Goal: Use online tool/utility: Use online tool/utility

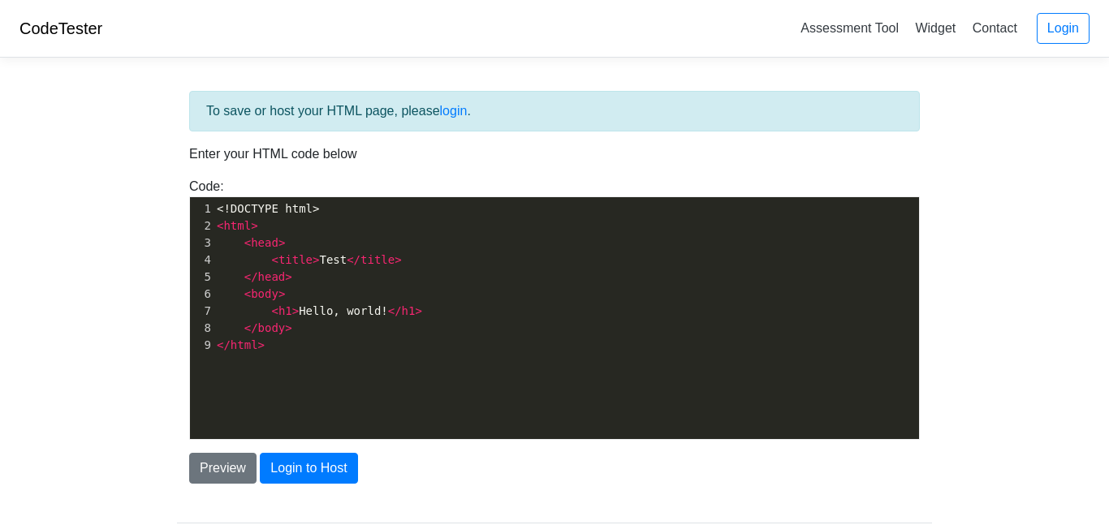
scroll to position [6, 0]
type textarea "<!DOCTYPE html> <html> <head> <title>Test</title> </head> <body> <h1>Hello, wor…"
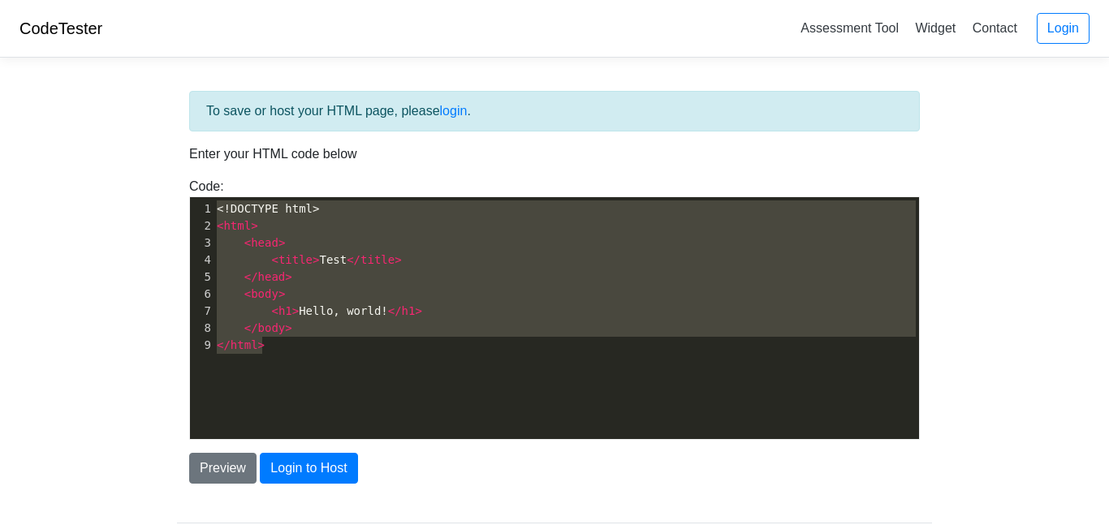
drag, startPoint x: 277, startPoint y: 346, endPoint x: 141, endPoint y: 120, distance: 263.3
click at [141, 120] on body "CodeTester Assessment Tool Widget Contact Login To save or host your HTML page,…" at bounding box center [554, 292] width 1109 height 585
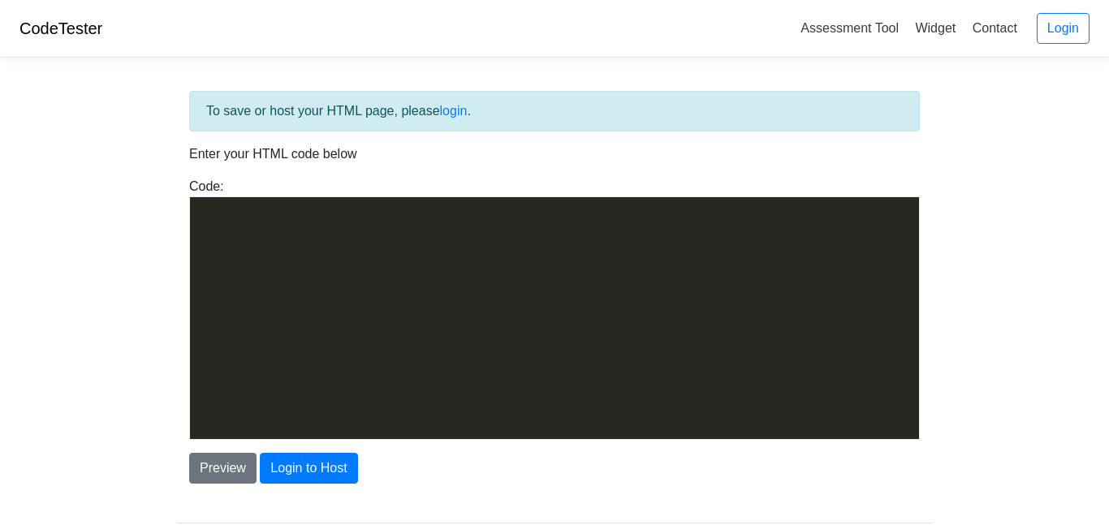
scroll to position [907, 0]
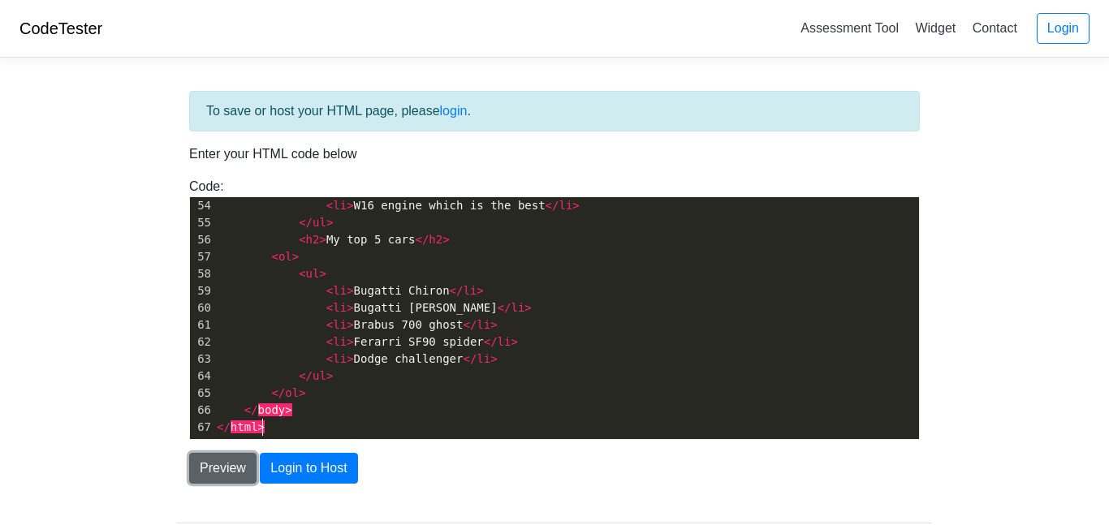
click at [224, 476] on button "Preview" at bounding box center [222, 468] width 67 height 31
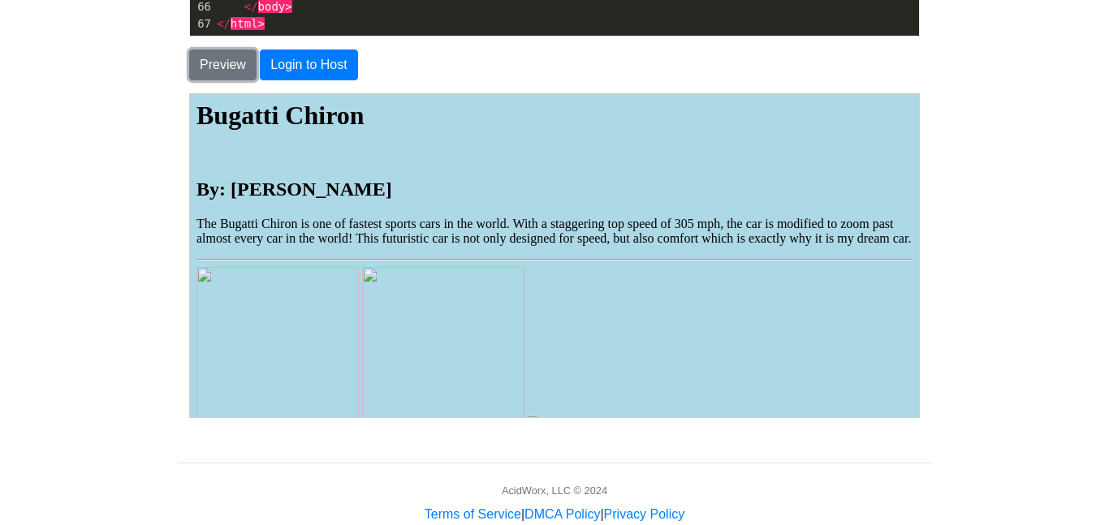
scroll to position [442, 0]
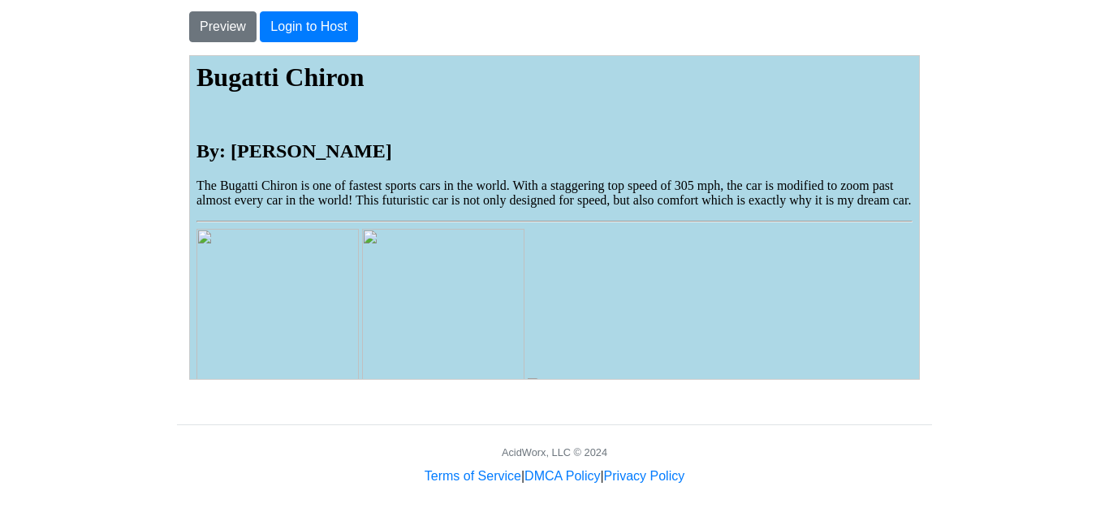
click at [371, 305] on img at bounding box center [442, 309] width 162 height 162
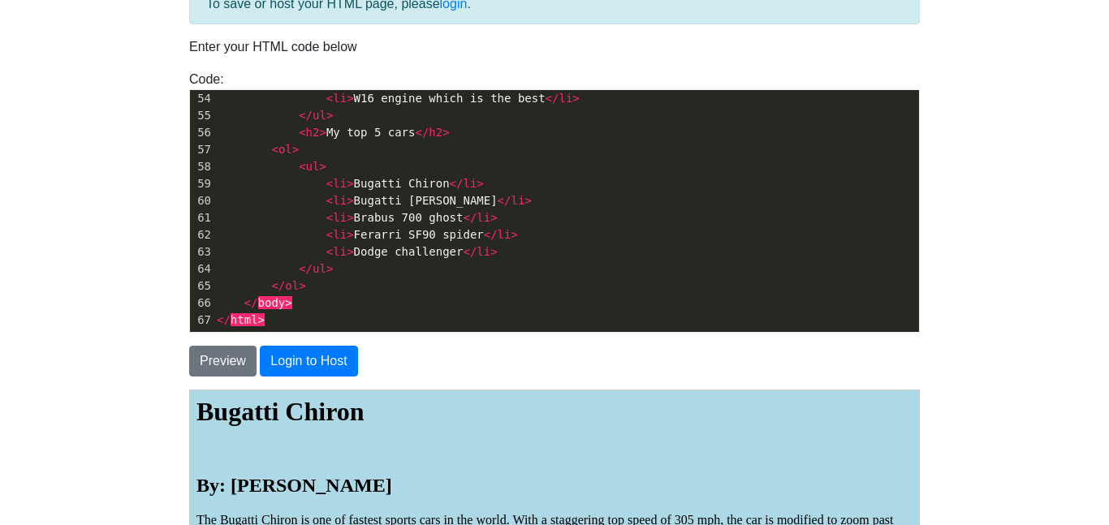
scroll to position [101, 0]
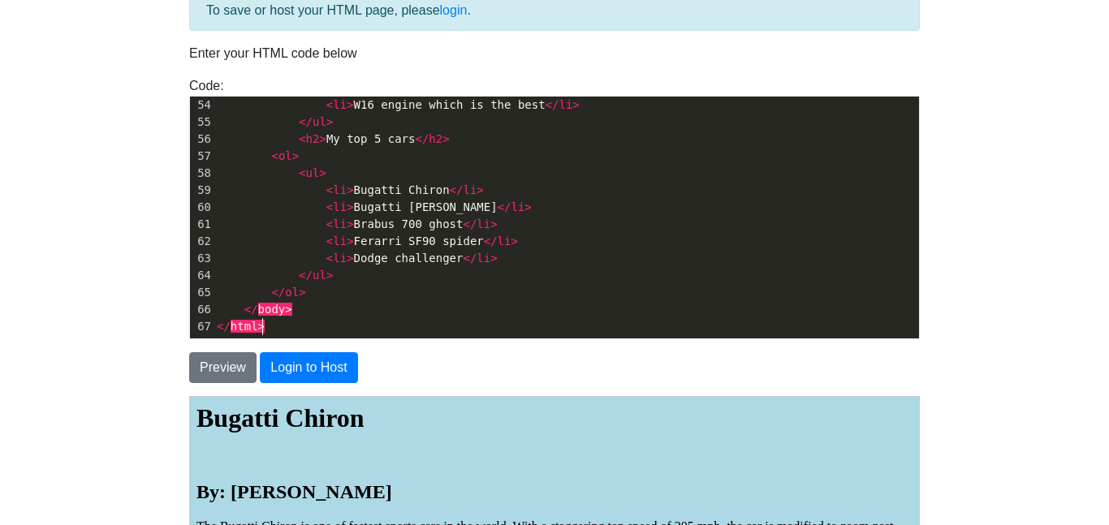
type textarea "<html> <head> <title>Bugatti Chiron</title> </head> <h1><strong>Bugatti Chiron<…"
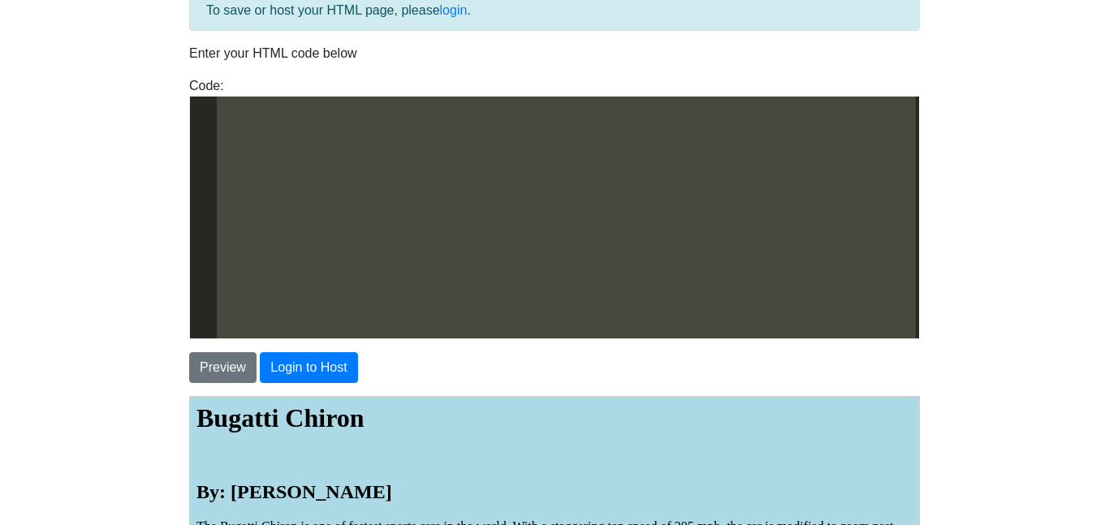
scroll to position [0, 0]
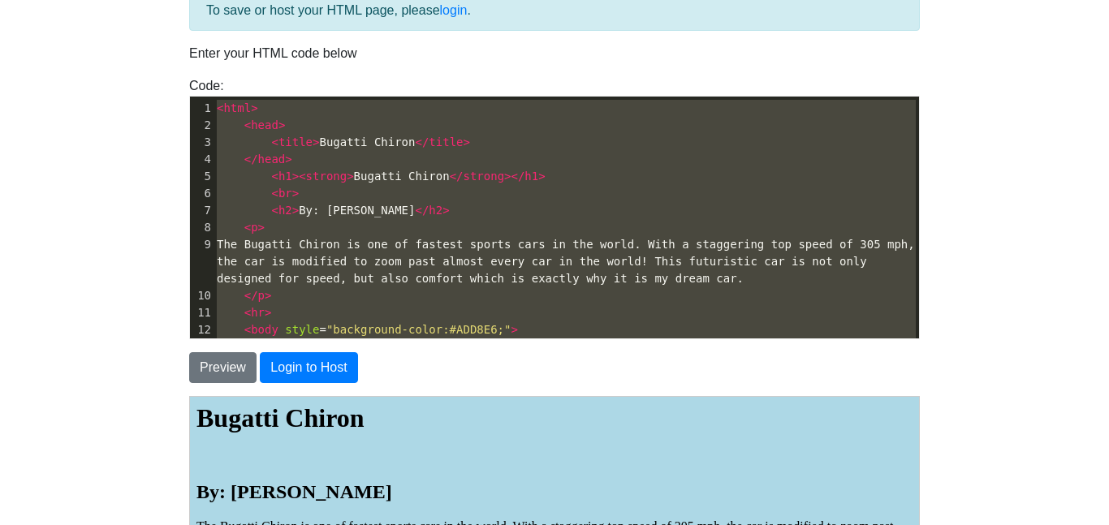
drag, startPoint x: 290, startPoint y: 329, endPoint x: 144, endPoint y: -38, distance: 395.1
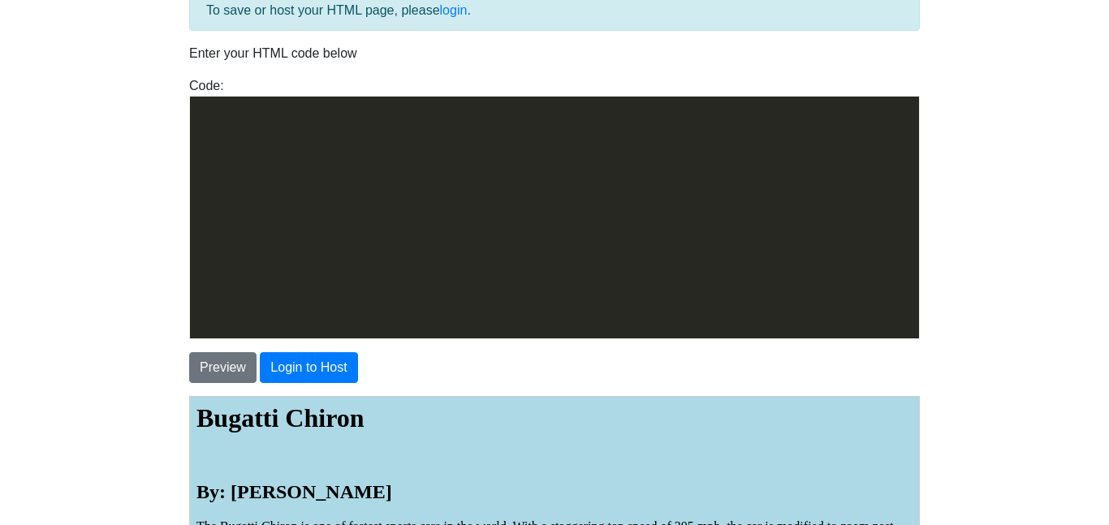
scroll to position [992, 0]
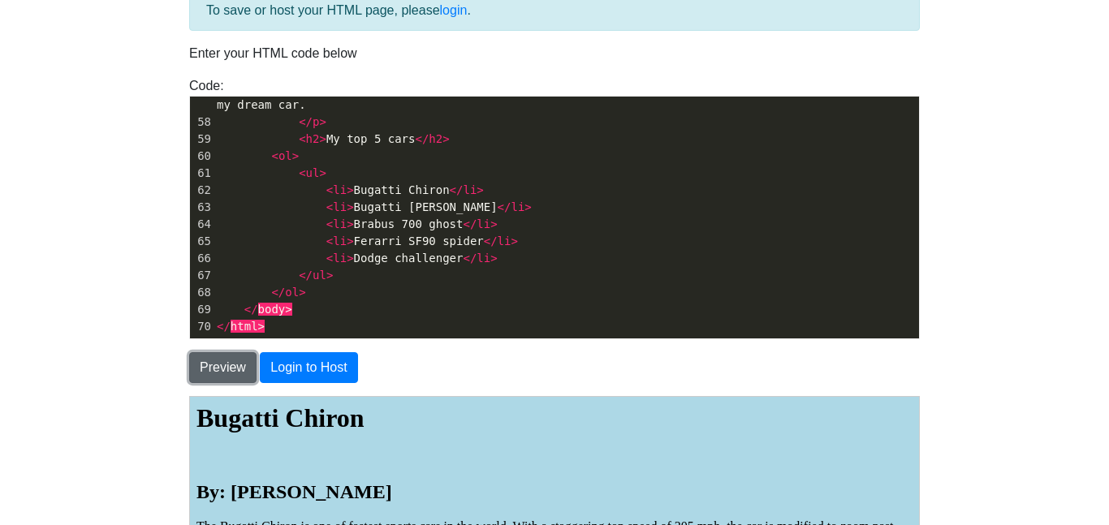
click at [222, 371] on button "Preview" at bounding box center [222, 367] width 67 height 31
click at [110, 378] on body "CodeTester Assessment Tool Widget Contact Login To save or host your HTML page,…" at bounding box center [554, 363] width 1109 height 928
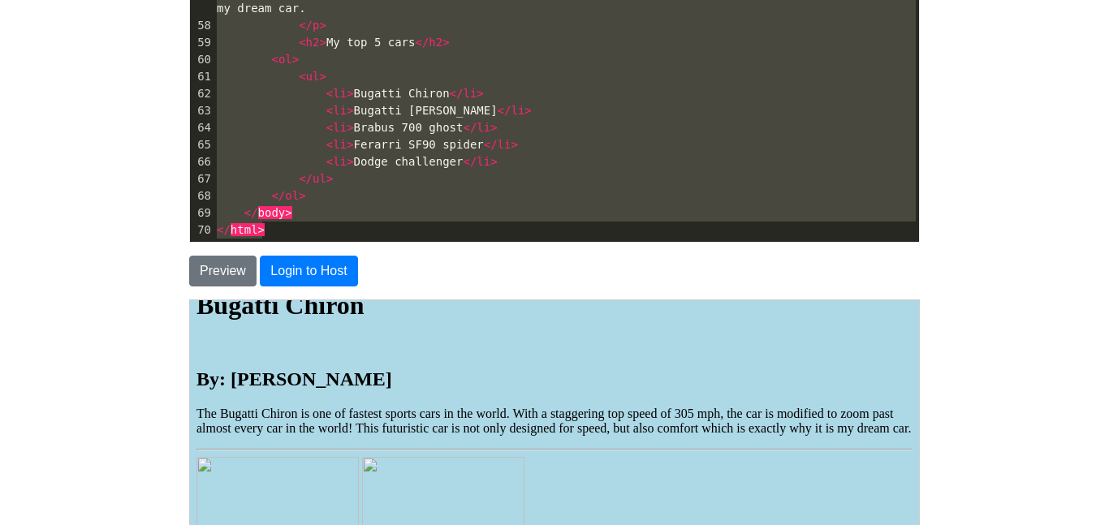
scroll to position [0, 0]
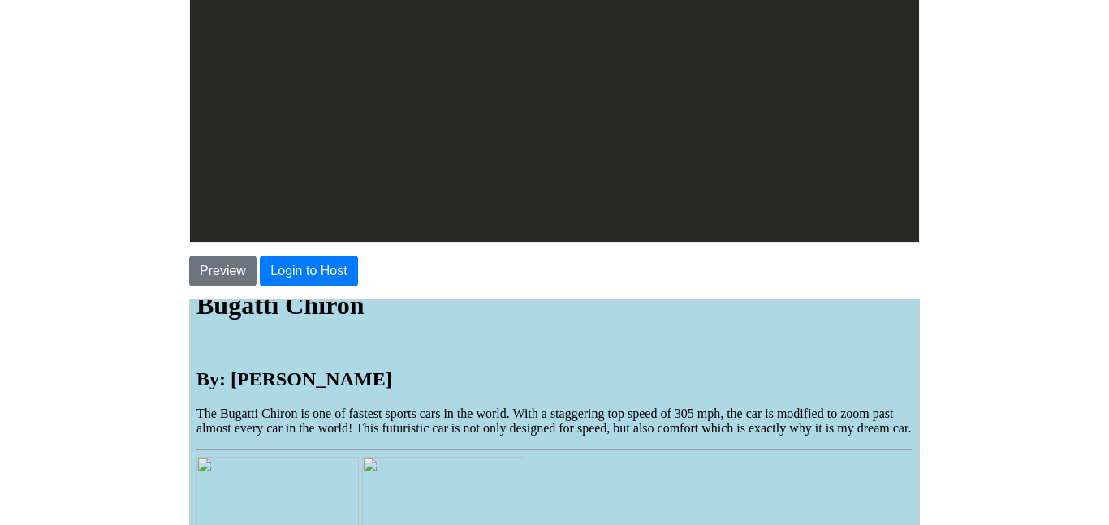
type textarea "<html> <head> <title>Bugatti Chiron</title> </head> <h1><strong>Bugatti Chiron<…"
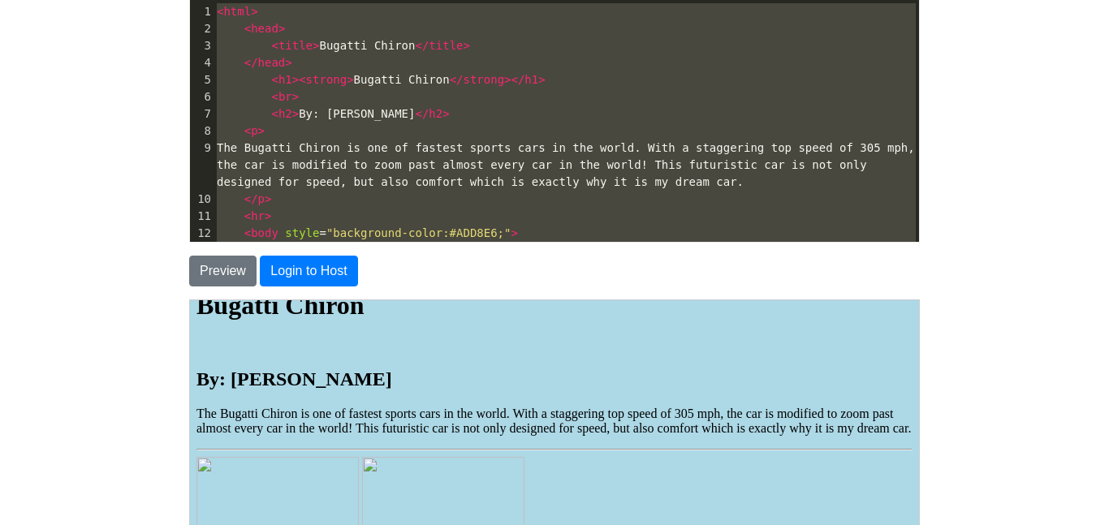
drag, startPoint x: 287, startPoint y: 27, endPoint x: 85, endPoint y: -98, distance: 237.7
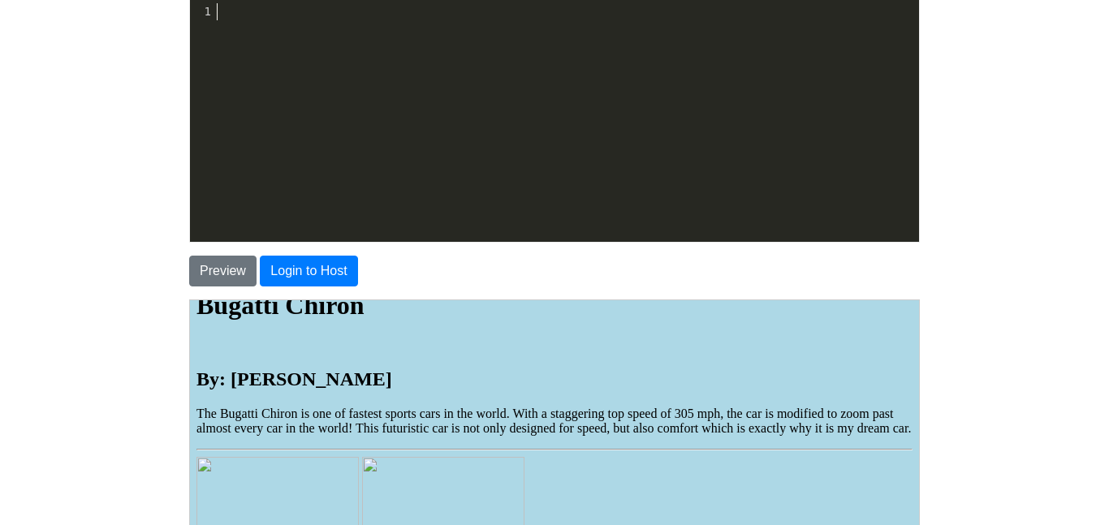
scroll to position [958, 0]
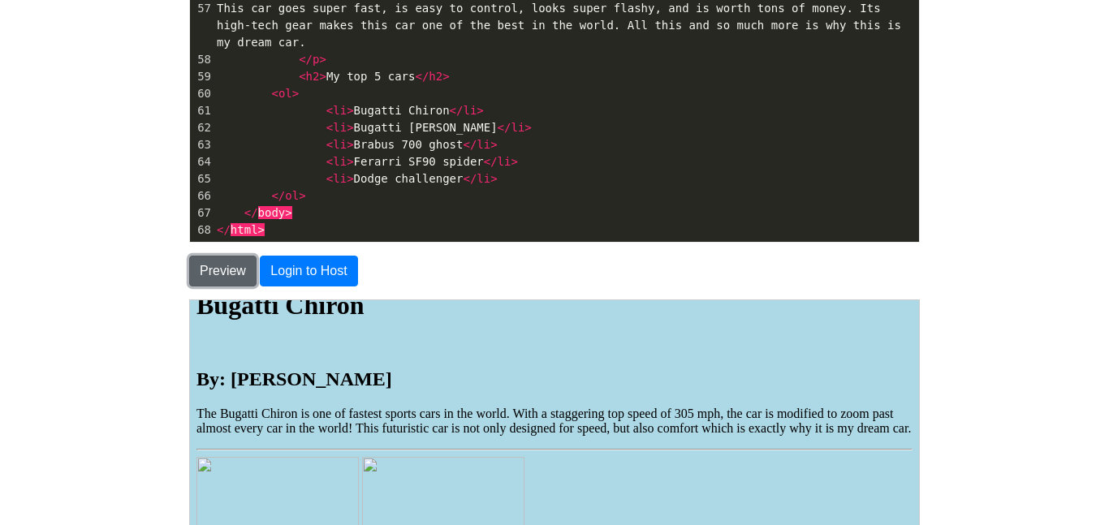
click at [217, 266] on button "Preview" at bounding box center [222, 271] width 67 height 31
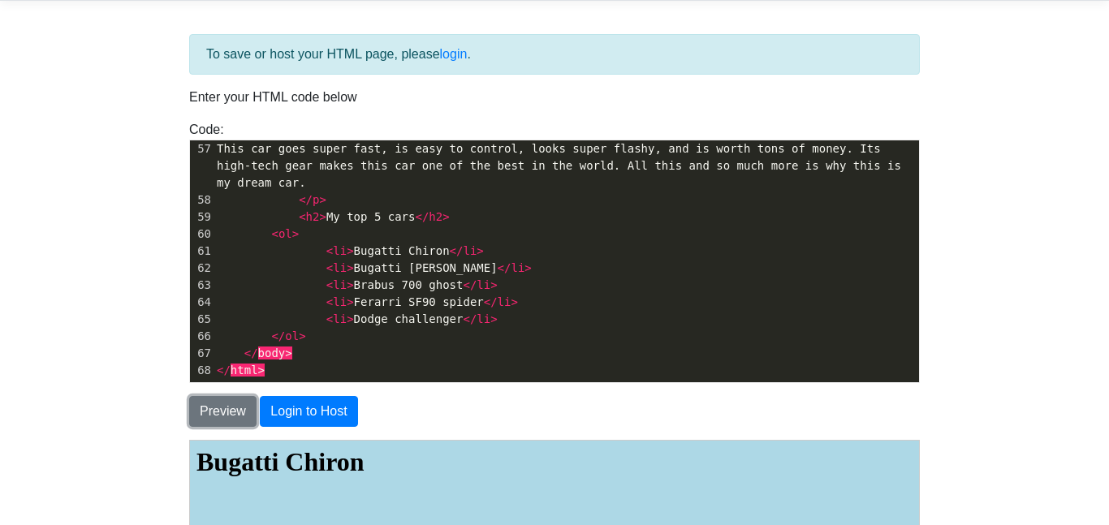
scroll to position [3, 0]
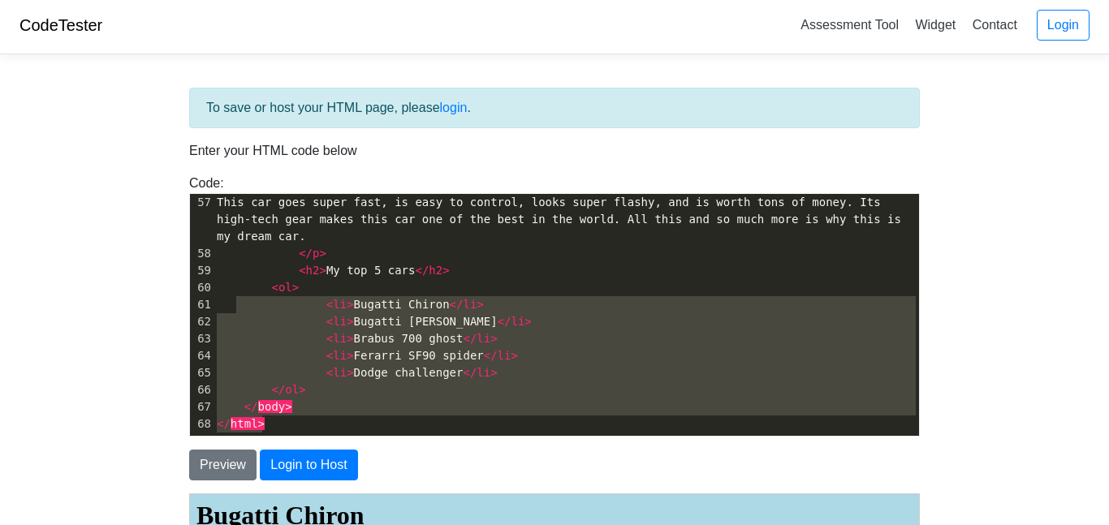
drag, startPoint x: 280, startPoint y: 424, endPoint x: 147, endPoint y: 1, distance: 443.5
type textarea "<table border="1"> <tr style="background-color:white;"> <th>Car</th> <th>Releas…"
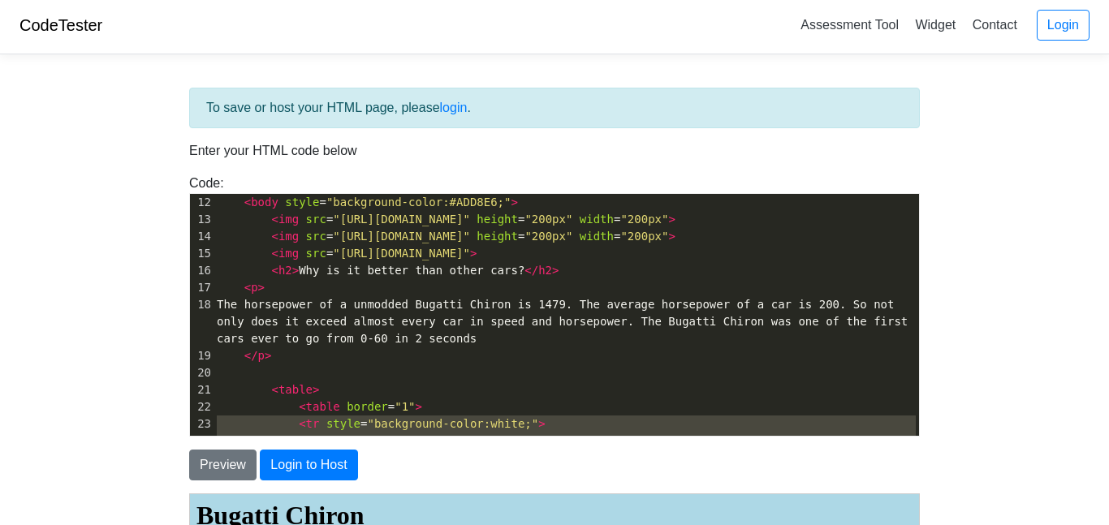
scroll to position [191, 0]
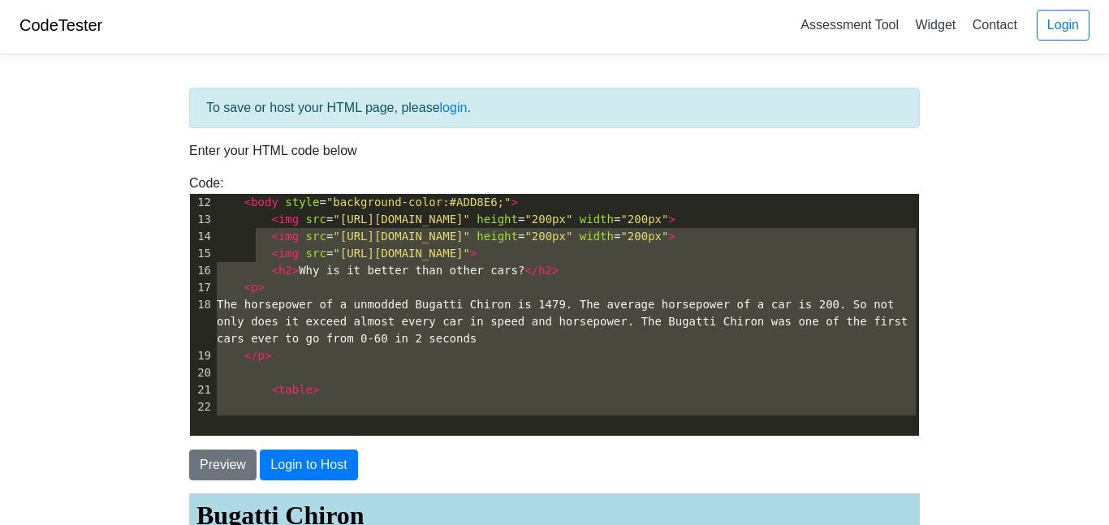
type textarea "<html> <head> <title>Bugatti Chiron</title> </head> <h1><strong>Bugatti Chiron<…"
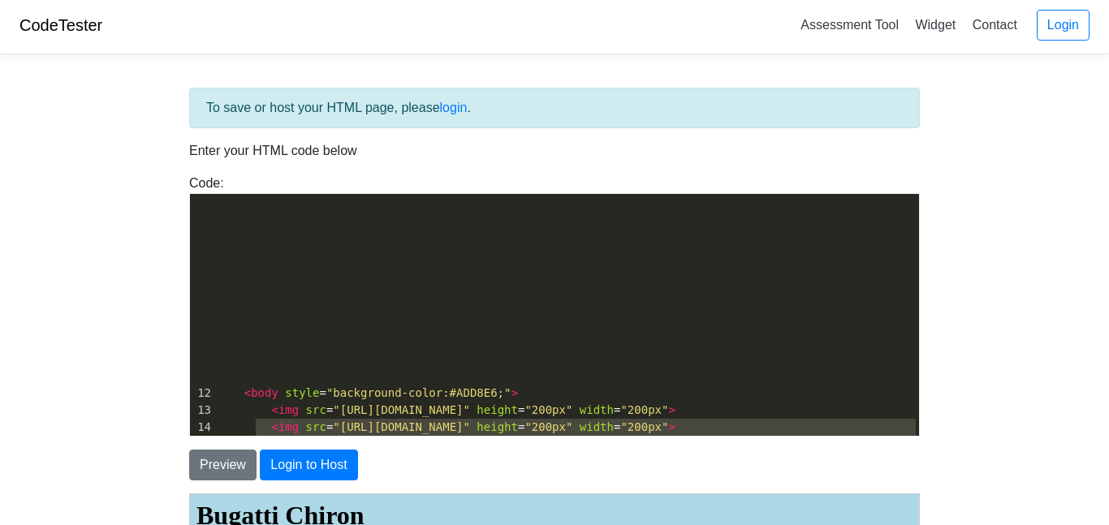
drag, startPoint x: 304, startPoint y: 416, endPoint x: 85, endPoint y: -98, distance: 558.5
click at [85, 0] on html "CodeTester Assessment Tool Widget Contact Login To save or host your HTML page,…" at bounding box center [554, 480] width 1109 height 967
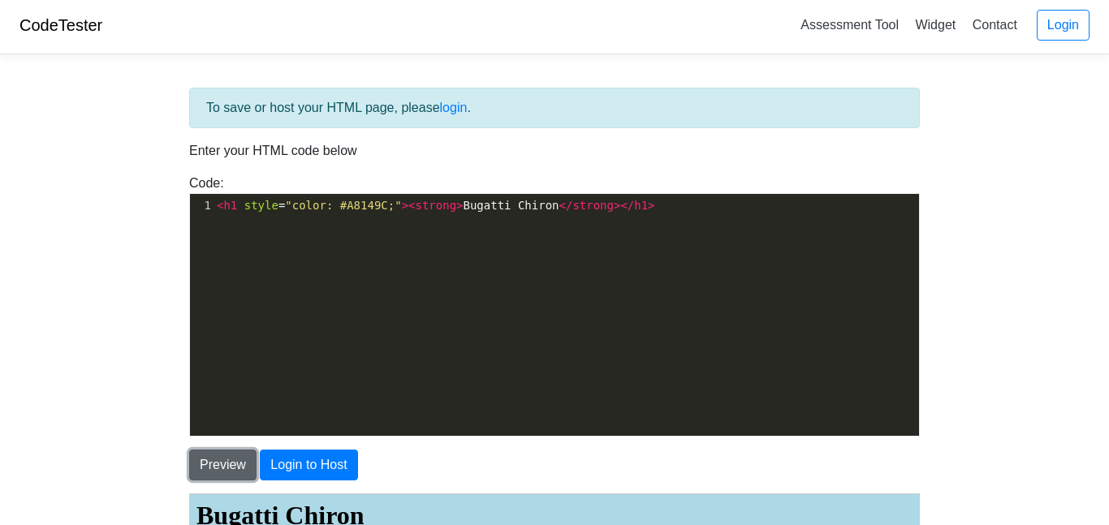
click at [238, 459] on button "Preview" at bounding box center [222, 465] width 67 height 31
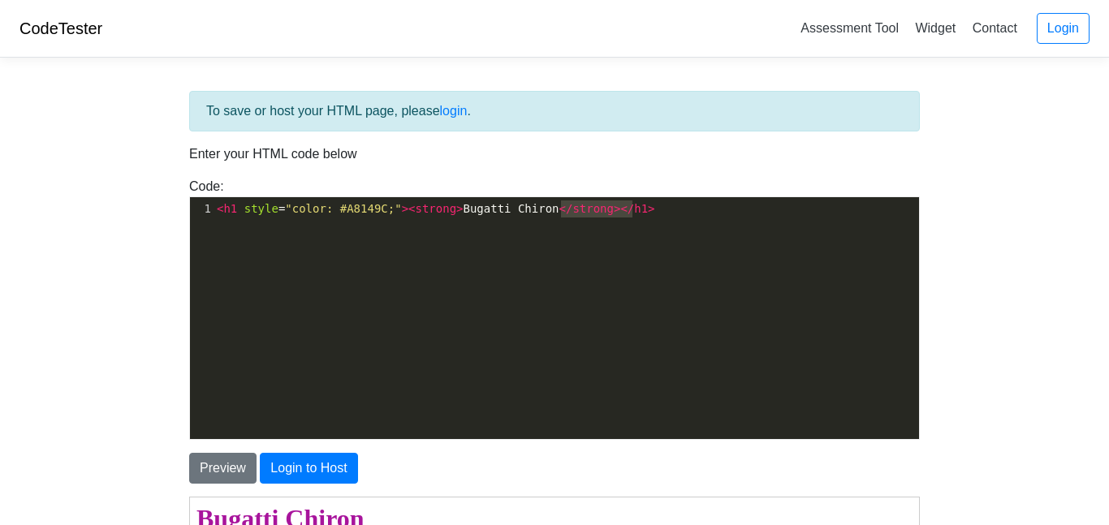
type textarea "<h1 style="color: #A8149C;"><strong>Bugatti Chiron</strong></h1>"
drag, startPoint x: 685, startPoint y: 213, endPoint x: 385, endPoint y: 171, distance: 303.4
click at [385, 171] on div "To save or host your HTML page, please login . Enter your HTML code below Code:…" at bounding box center [554, 459] width 755 height 736
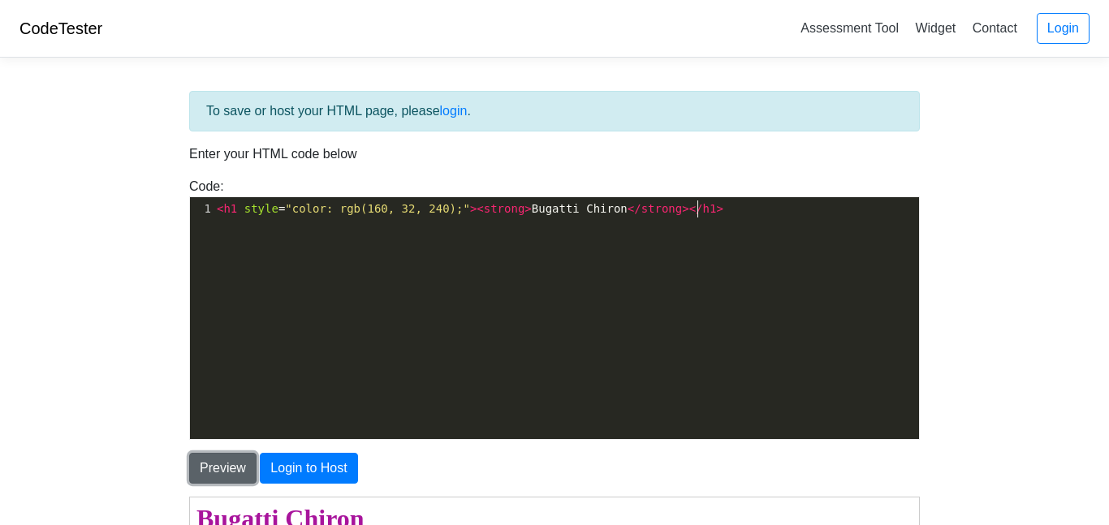
click at [223, 460] on button "Preview" at bounding box center [222, 468] width 67 height 31
drag, startPoint x: 816, startPoint y: 249, endPoint x: 0, endPoint y: 343, distance: 821.5
click at [0, 343] on body "CodeTester Assessment Tool Widget Contact Login To save or host your HTML page,…" at bounding box center [554, 464] width 1109 height 928
type textarea "<h1 style="color: rgb(160, 32, 240);"><strong>Bugatti Chiron</strong></h1>"
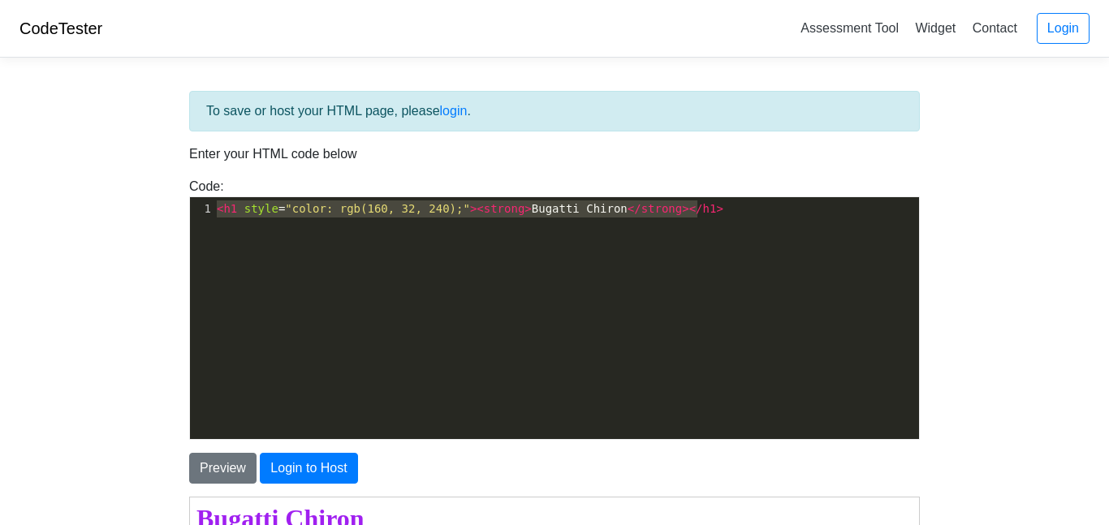
drag, startPoint x: 719, startPoint y: 215, endPoint x: 0, endPoint y: 198, distance: 718.8
click at [0, 198] on body "CodeTester Assessment Tool Widget Contact Login To save or host your HTML page,…" at bounding box center [554, 464] width 1109 height 928
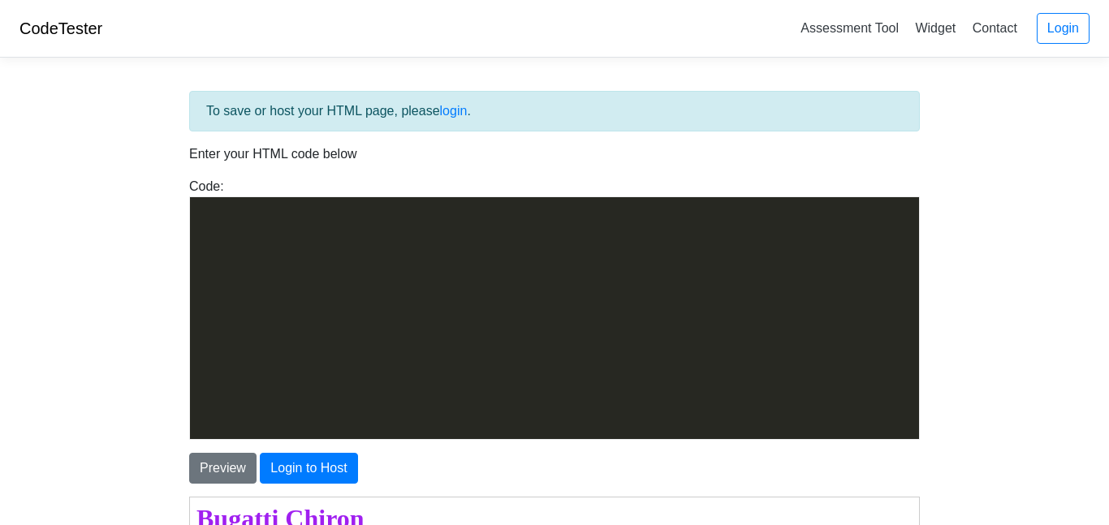
scroll to position [958, 0]
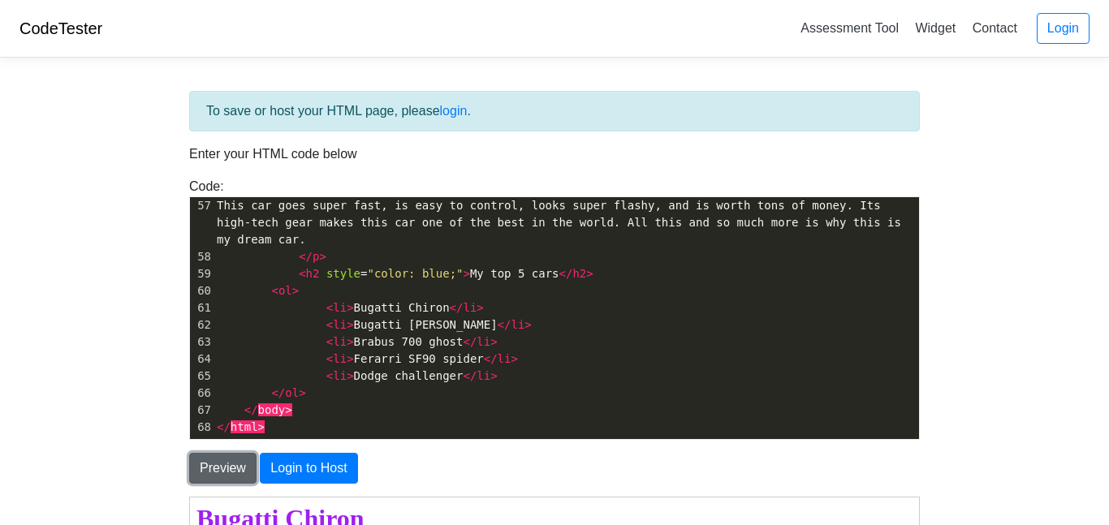
click at [202, 461] on button "Preview" at bounding box center [222, 468] width 67 height 31
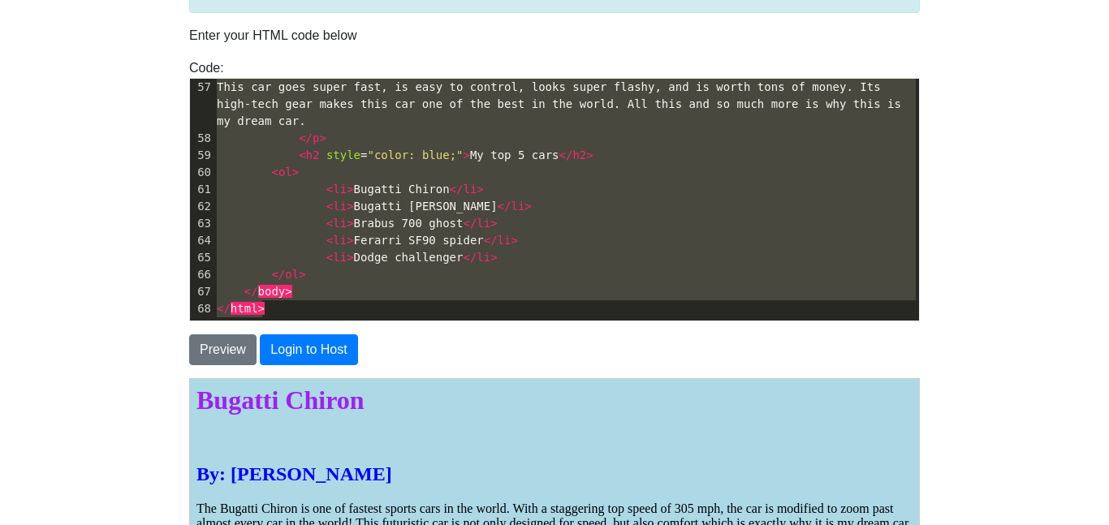
scroll to position [395, 0]
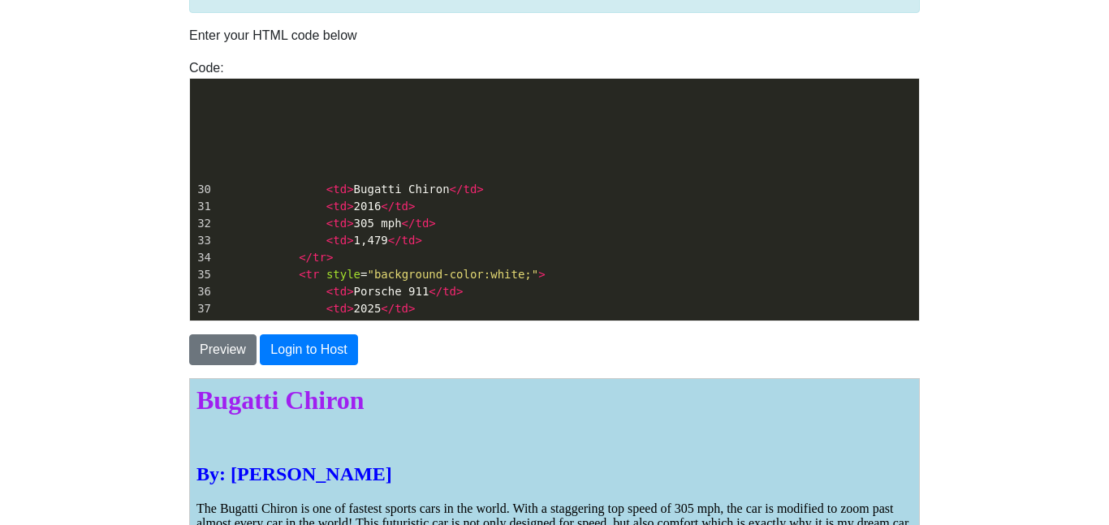
type textarea "<html> <head> <title>Bugatti Chiron</title> </head> <h1 style="color: rgb(160, …"
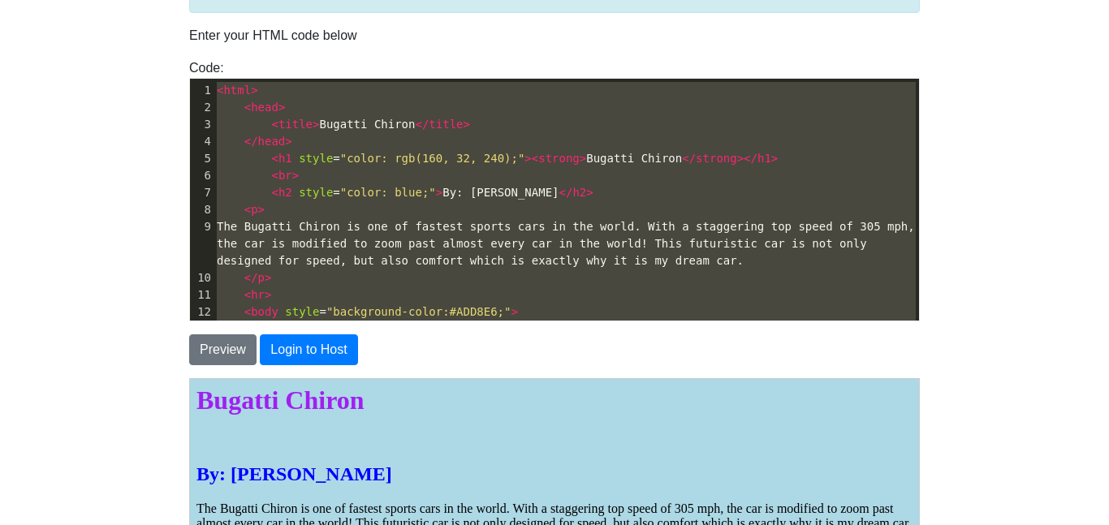
drag, startPoint x: 283, startPoint y: 308, endPoint x: 158, endPoint y: -16, distance: 347.3
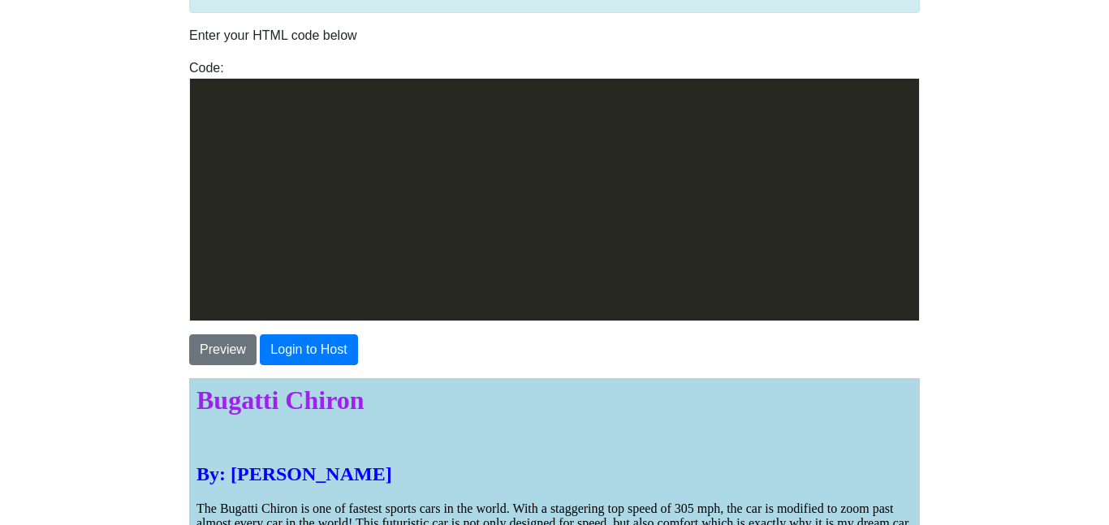
scroll to position [958, 0]
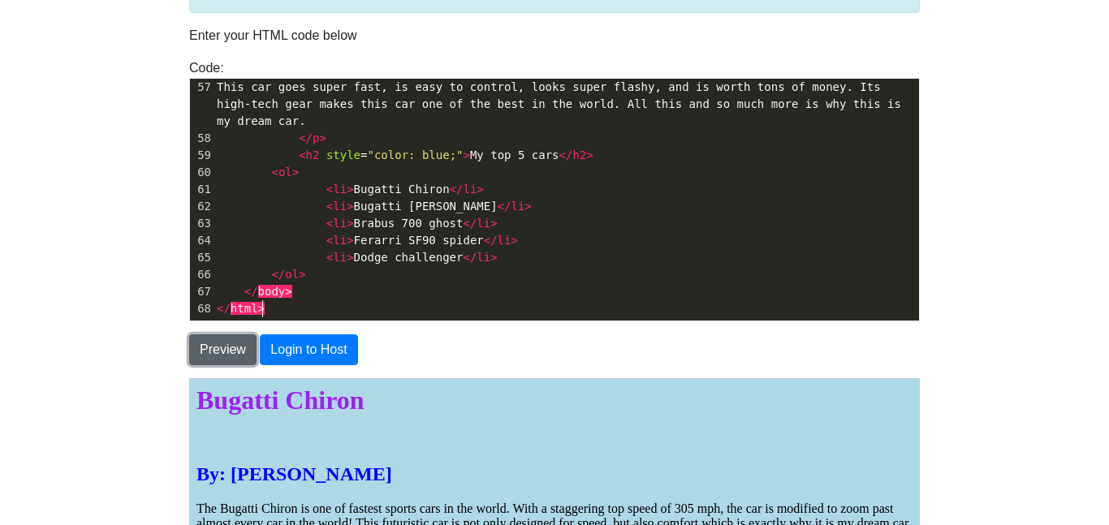
click at [234, 349] on button "Preview" at bounding box center [222, 350] width 67 height 31
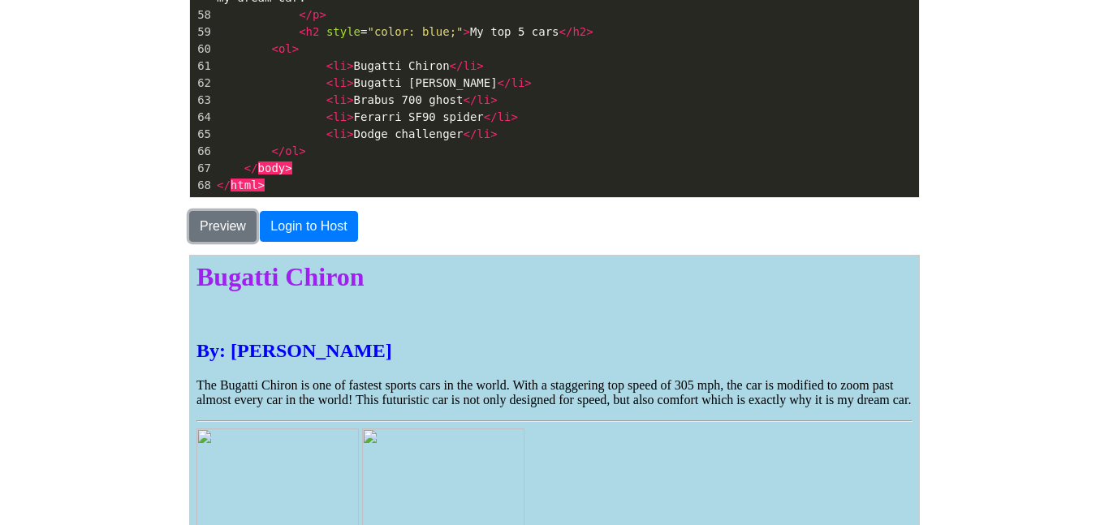
scroll to position [0, 0]
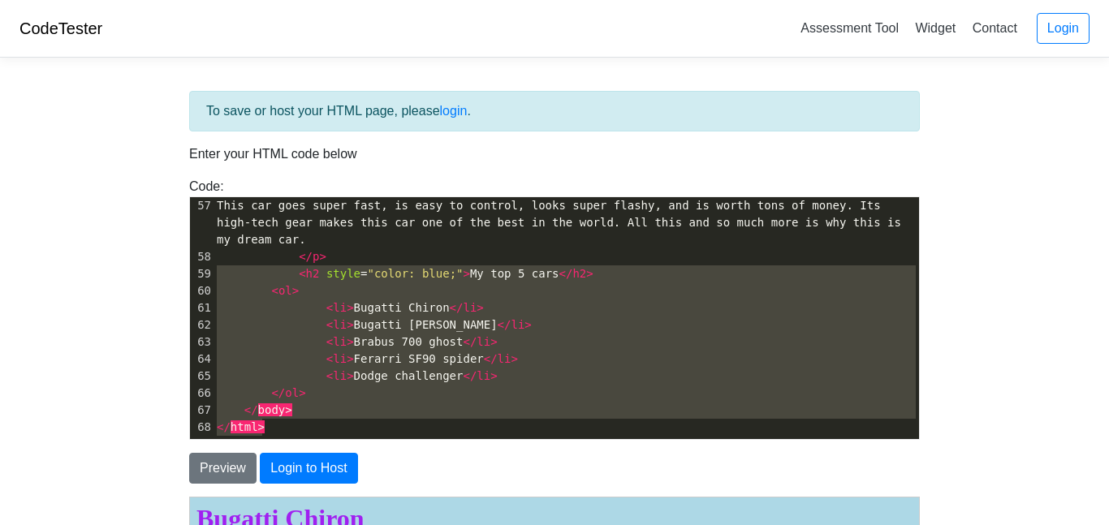
type textarea "<html> <head> <title>Bugatti Chiron</title> </head> <h1 style="color: rgb(160, …"
drag, startPoint x: 274, startPoint y: 424, endPoint x: 3, endPoint y: -98, distance: 588.4
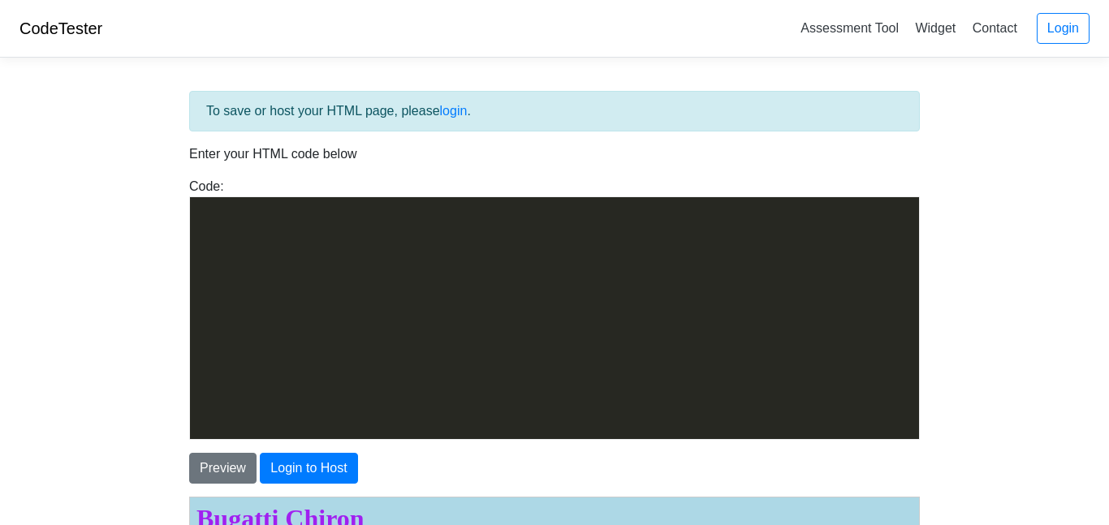
scroll to position [958, 0]
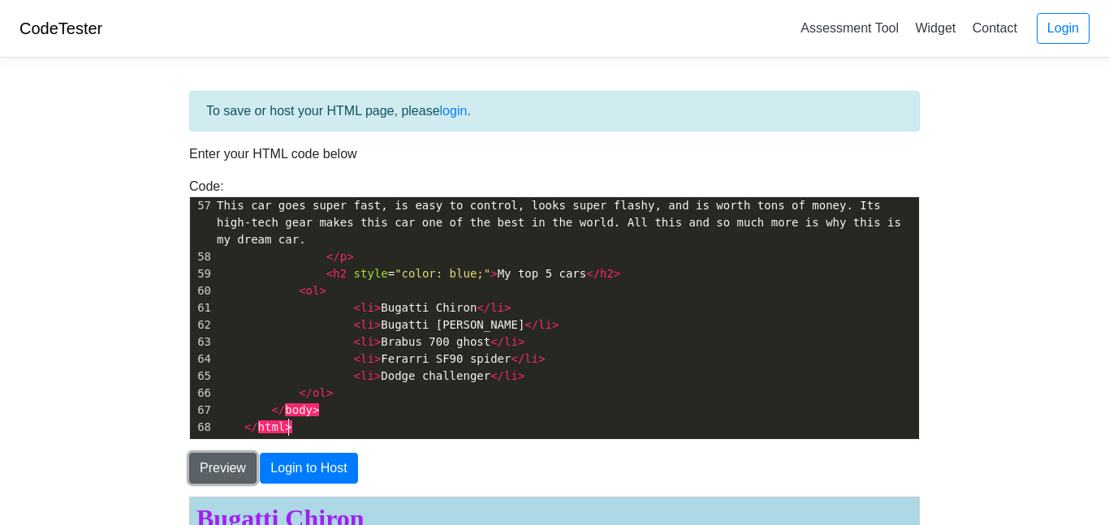
click at [218, 466] on button "Preview" at bounding box center [222, 468] width 67 height 31
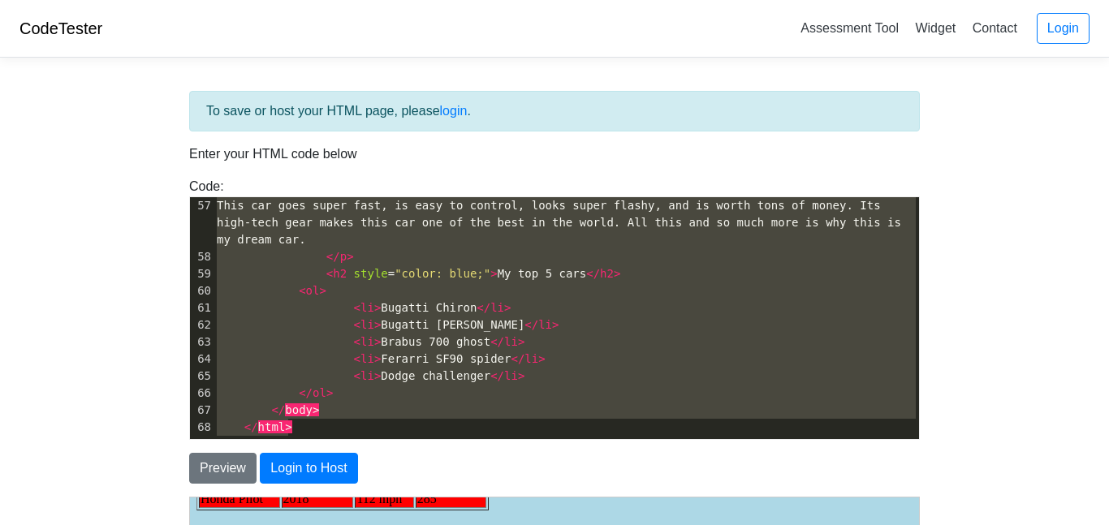
scroll to position [447, 0]
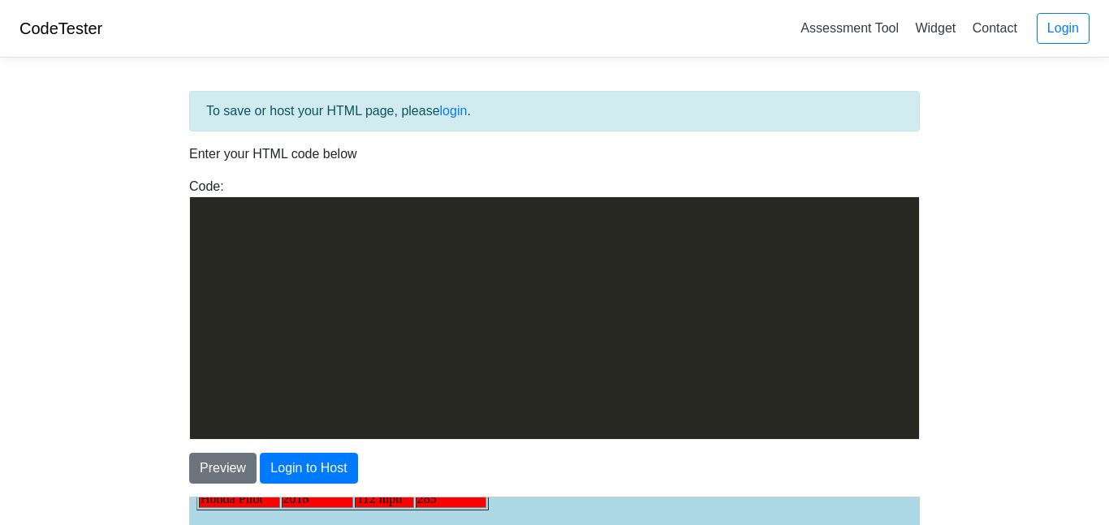
drag, startPoint x: 348, startPoint y: 425, endPoint x: 149, endPoint y: 157, distance: 333.9
click at [149, 157] on body "CodeTester Assessment Tool Widget Contact Login To save or host your HTML page,…" at bounding box center [554, 464] width 1109 height 928
type textarea "<th>Horsepower</th> </tr> <tr style="background-color:red;"> <td>Bugatti Chiron…"
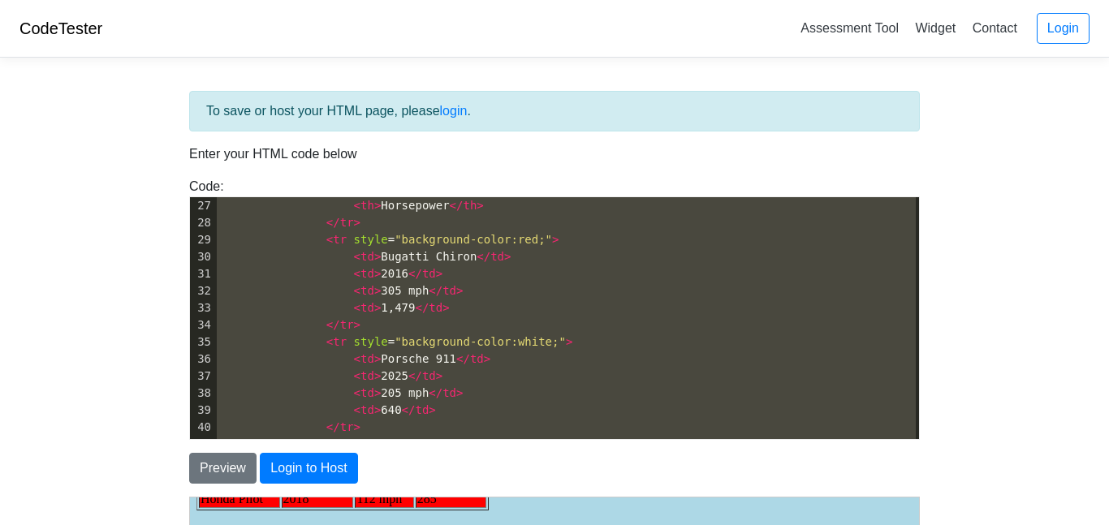
scroll to position [310, 0]
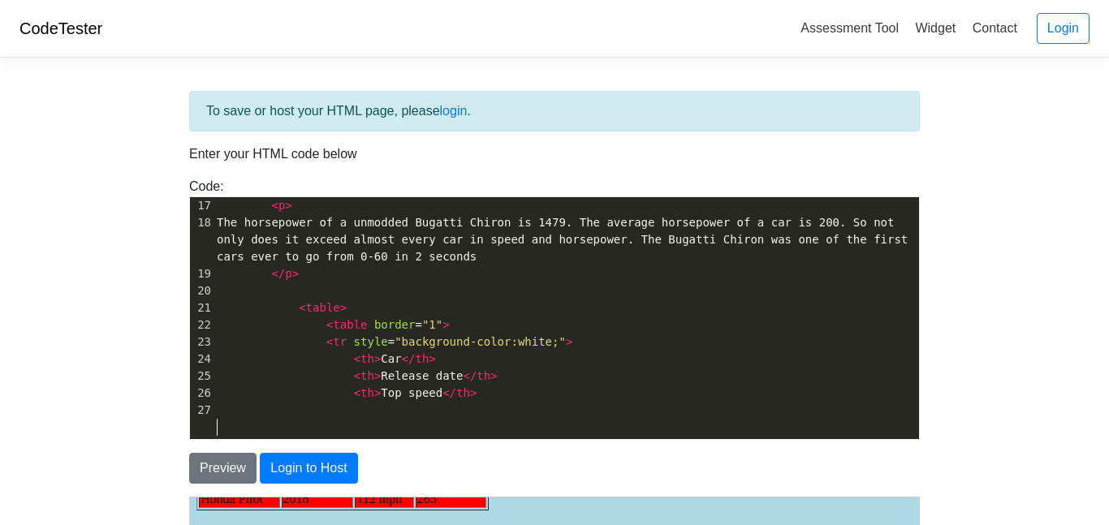
type textarea "<html> <head> <title>Bugatti Chiron</title> </head> <h1 style="color: rgb(160, …"
drag, startPoint x: 469, startPoint y: 428, endPoint x: 0, endPoint y: 11, distance: 627.5
click at [0, 11] on body "CodeTester Assessment Tool Widget Contact Login To save or host your HTML page,…" at bounding box center [554, 464] width 1109 height 928
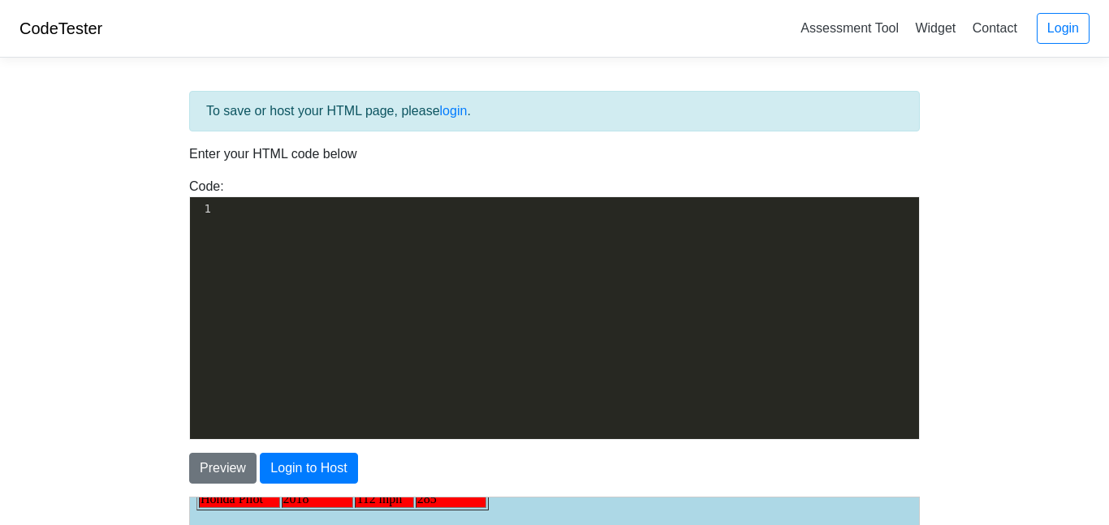
scroll to position [958, 0]
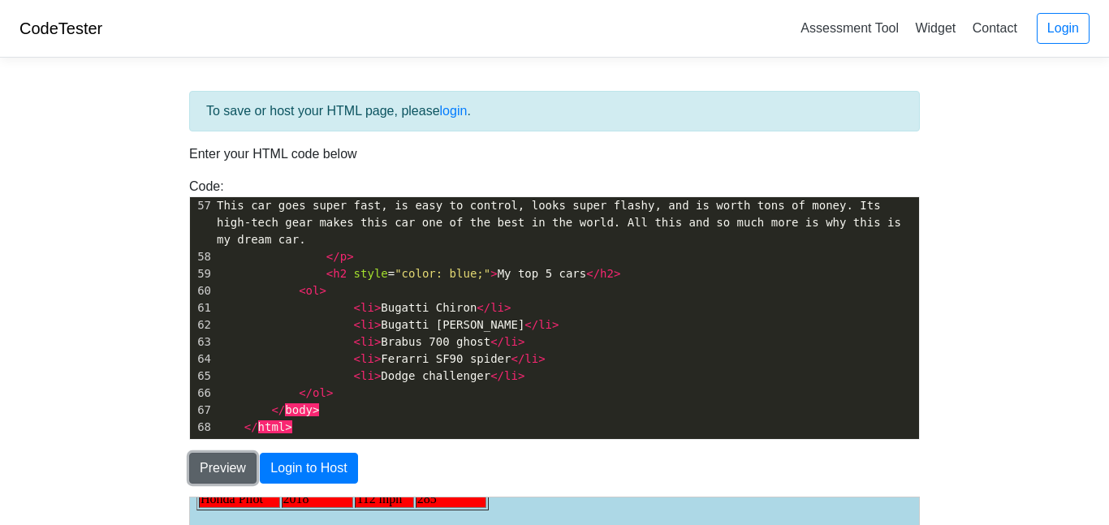
click at [218, 456] on button "Preview" at bounding box center [222, 468] width 67 height 31
click at [206, 458] on button "Preview" at bounding box center [222, 468] width 67 height 31
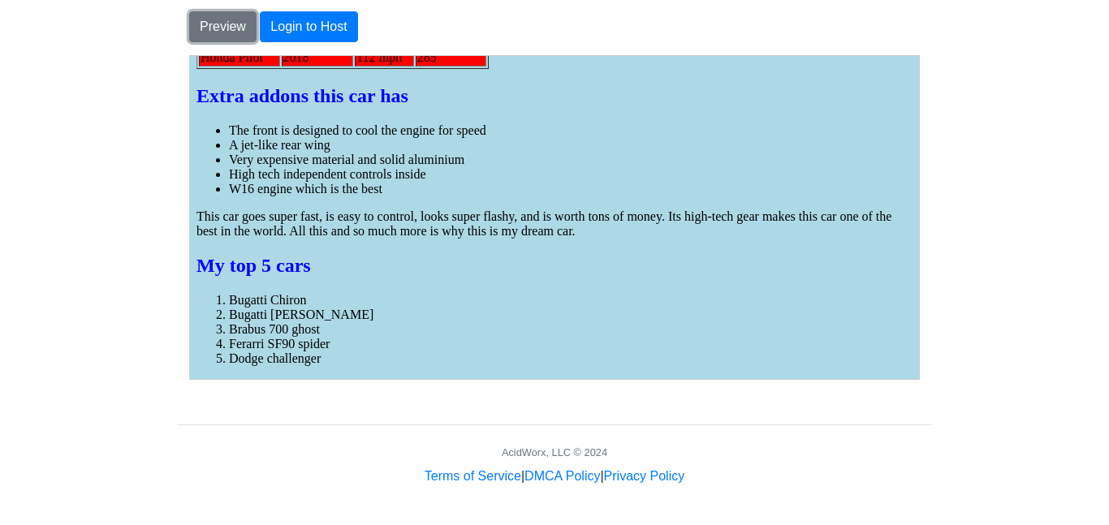
scroll to position [0, 0]
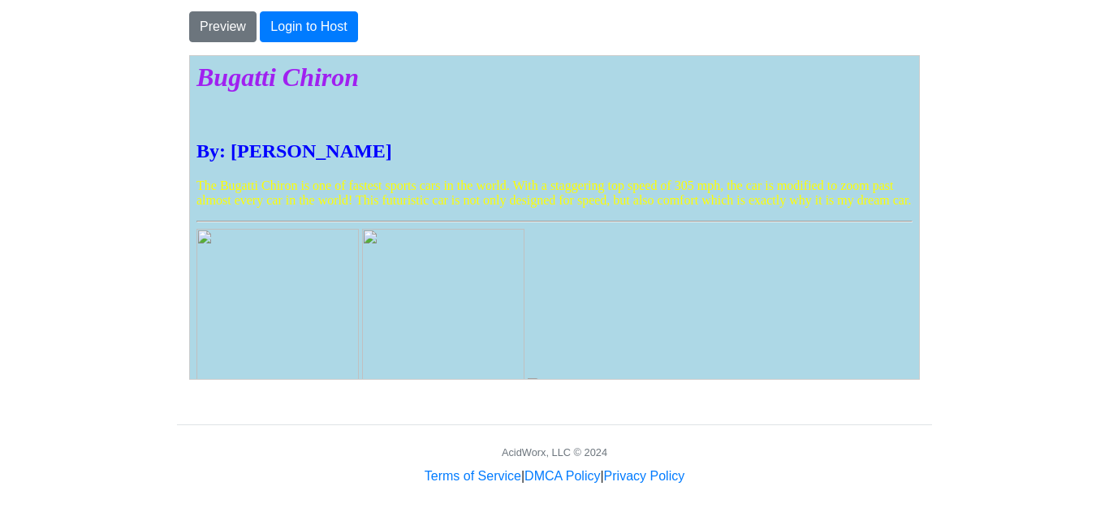
click at [391, 188] on p "The Bugatti Chiron is one of fastest sports cars in the world. With a staggerin…" at bounding box center [554, 192] width 716 height 29
click at [432, 195] on p "The Bugatti Chiron is one of fastest sports cars in the world. With a staggerin…" at bounding box center [554, 192] width 716 height 29
click at [248, 35] on button "Preview" at bounding box center [222, 26] width 67 height 31
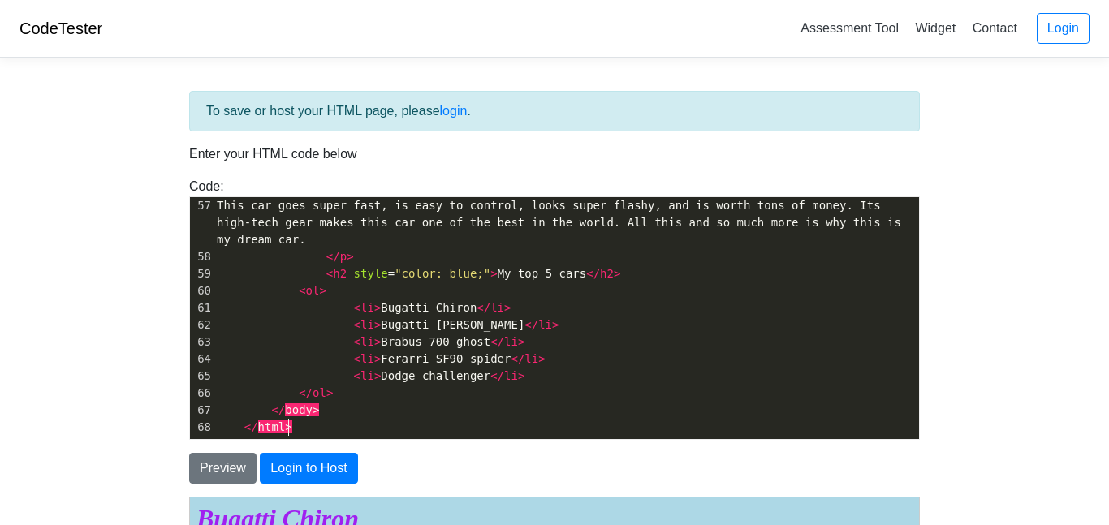
scroll to position [719, 0]
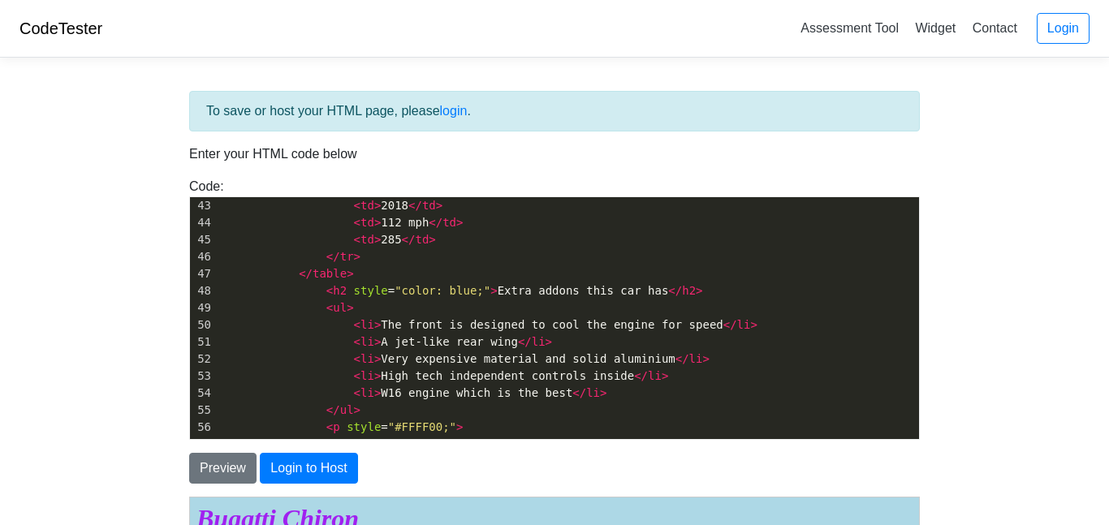
type textarea "<html> <head> <title>Bugatti Chiron</title> </head> <h1 style="color: rgb(160, …"
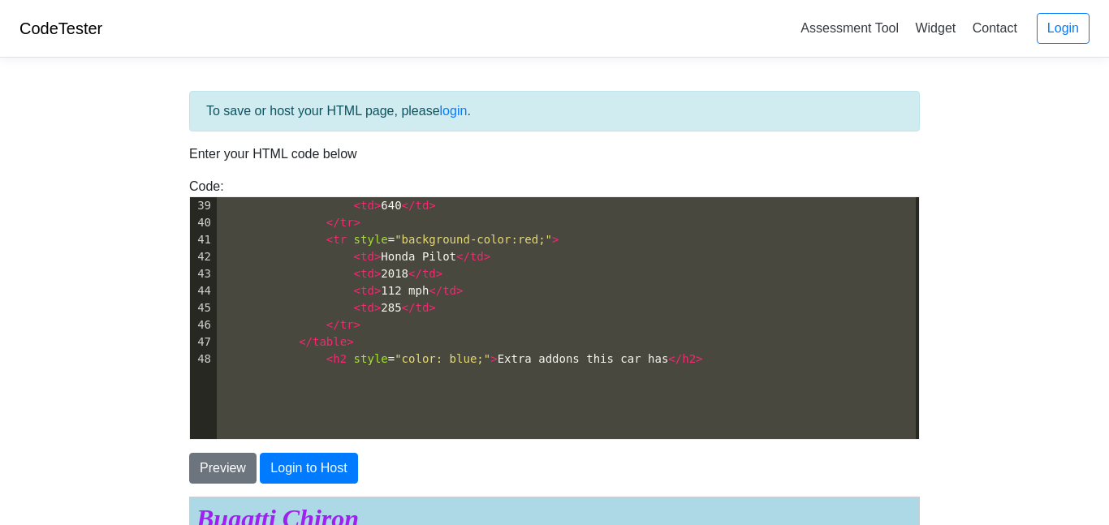
scroll to position [0, 0]
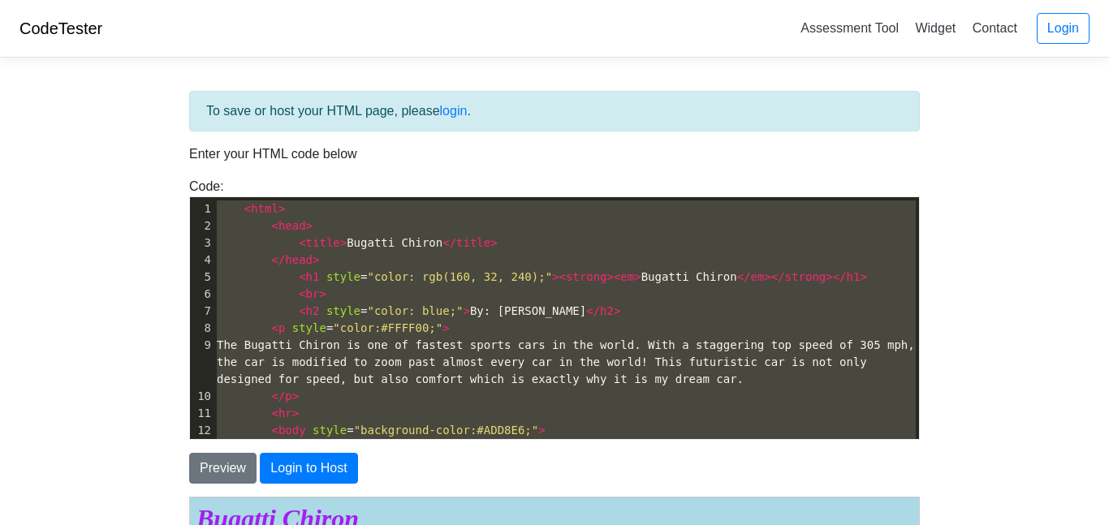
drag, startPoint x: 324, startPoint y: 434, endPoint x: 58, endPoint y: 16, distance: 494.7
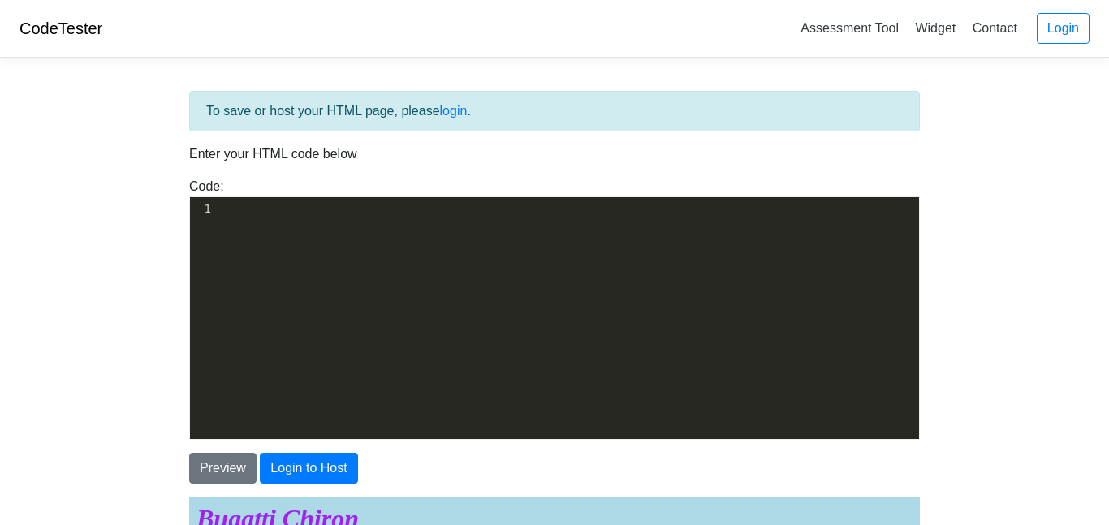
scroll to position [958, 0]
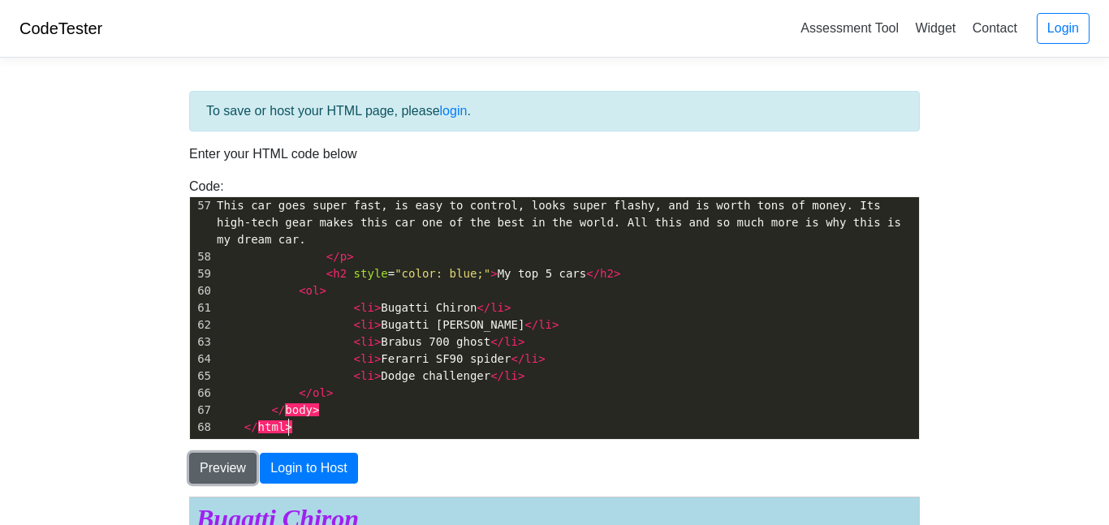
click at [210, 475] on button "Preview" at bounding box center [222, 468] width 67 height 31
click at [212, 473] on button "Preview" at bounding box center [222, 468] width 67 height 31
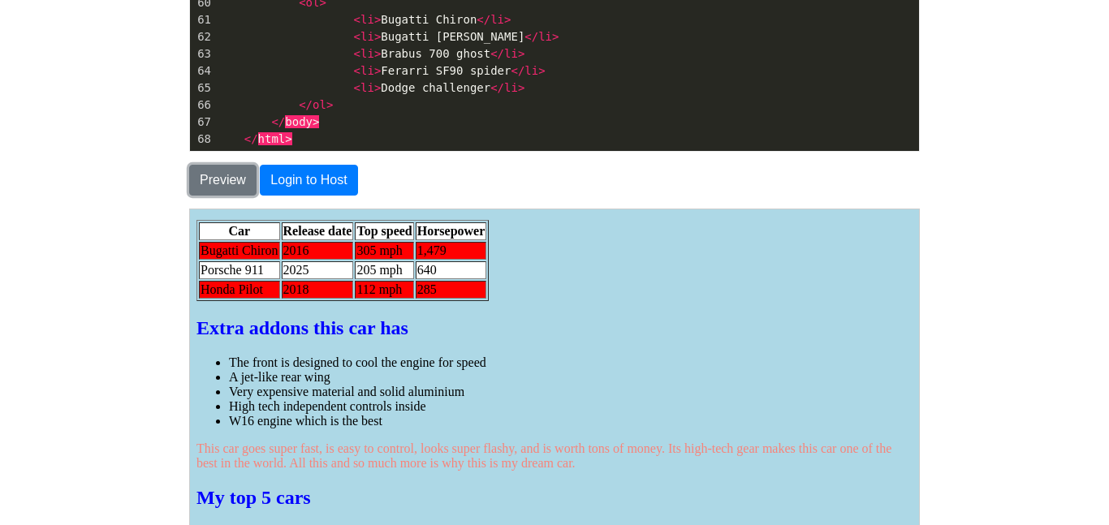
scroll to position [538, 0]
